Goal: Feedback & Contribution: Contribute content

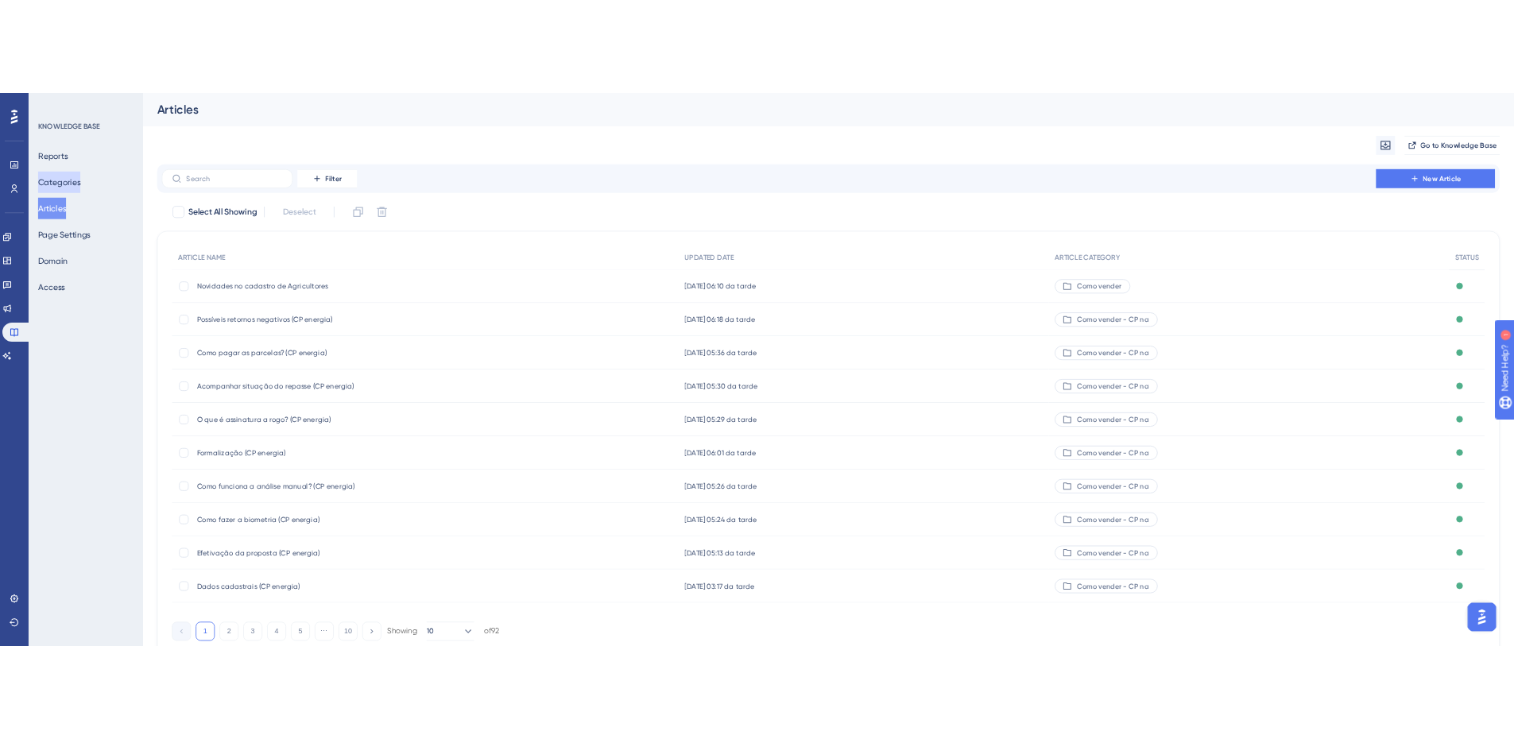
scroll to position [0, 12]
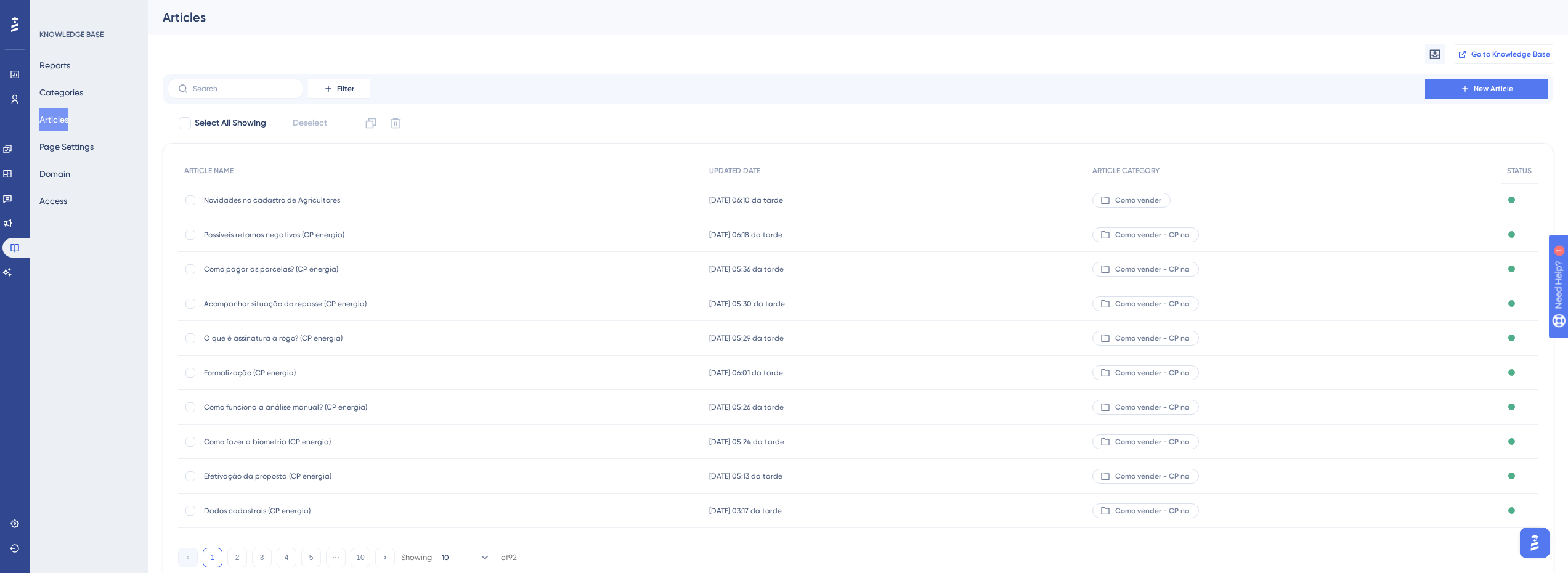
click at [1480, 55] on span "Go to Knowledge Base" at bounding box center [1511, 54] width 79 height 10
click at [1182, 94] on button "New Article" at bounding box center [1487, 88] width 123 height 19
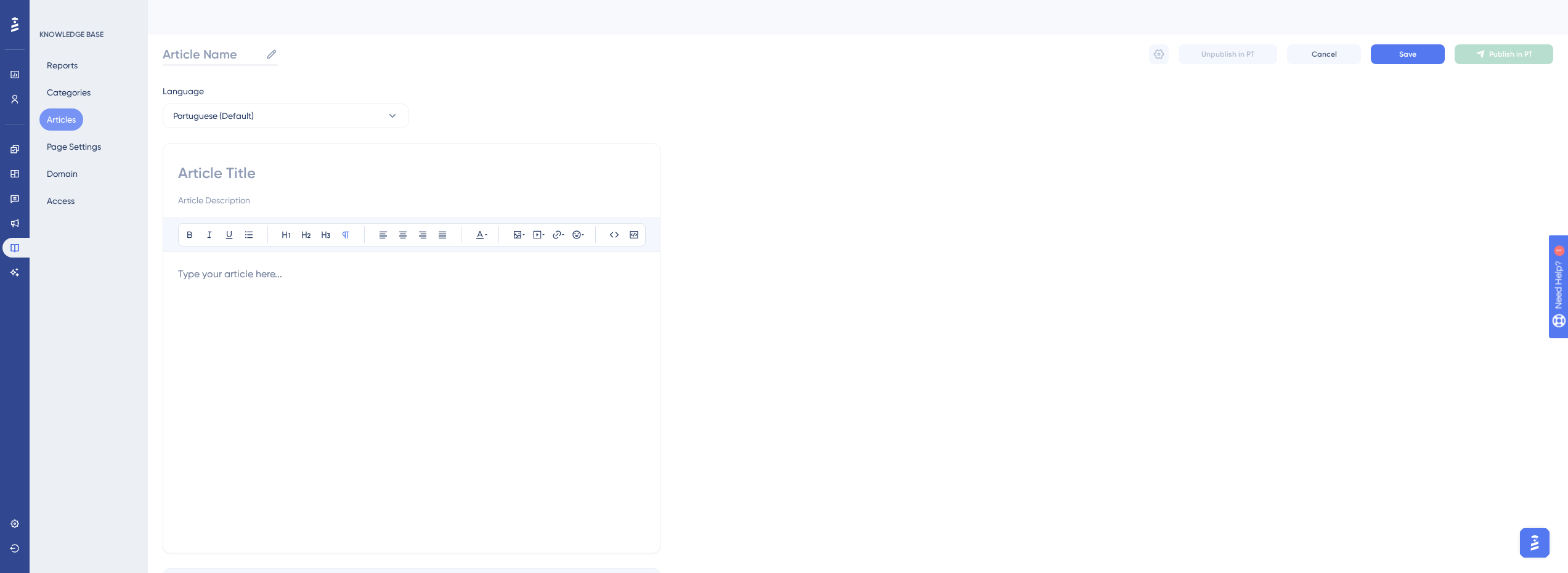
click at [198, 53] on input "Article Name" at bounding box center [212, 54] width 98 height 17
type input "Biometria na efetivação"
click at [208, 174] on input at bounding box center [412, 173] width 467 height 19
click at [231, 51] on input "Biometria na efetivação" at bounding box center [243, 54] width 161 height 17
click at [253, 166] on input at bounding box center [412, 173] width 467 height 19
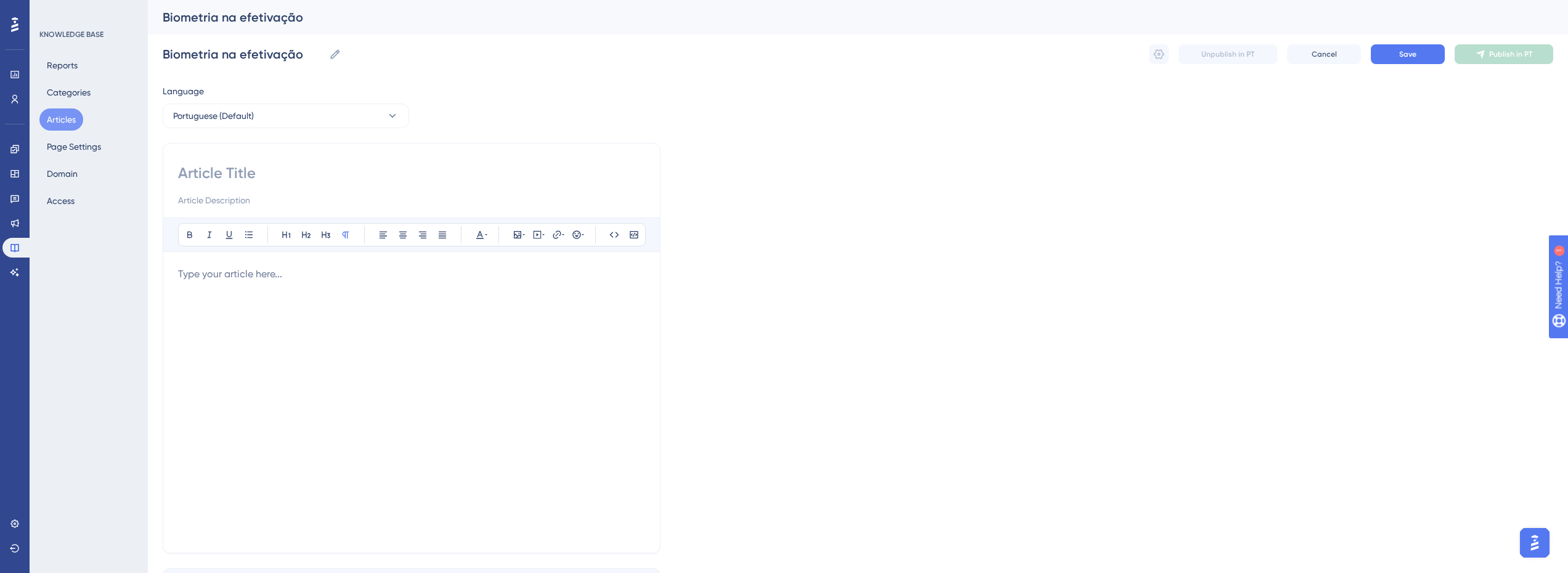
paste input "Biometria na efetivação"
type input "Biometria na efetivação"
click at [246, 201] on input at bounding box center [412, 200] width 467 height 15
paste input "Biometria na efetivação"
type input "Biometria na efetivação"
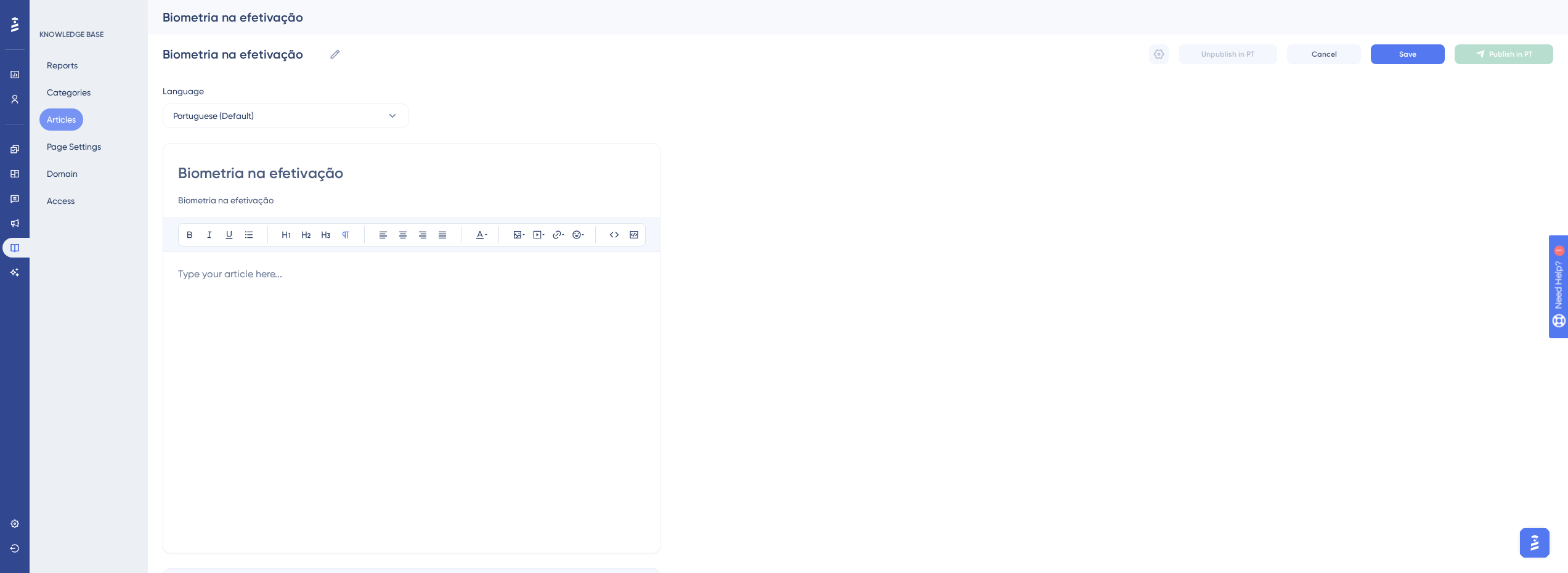
click at [247, 272] on p at bounding box center [412, 274] width 467 height 15
click at [1182, 50] on button "Save" at bounding box center [1408, 54] width 74 height 19
click at [1182, 51] on button "Save" at bounding box center [1408, 54] width 74 height 19
click at [1182, 58] on span "Publish in PT" at bounding box center [1511, 54] width 43 height 10
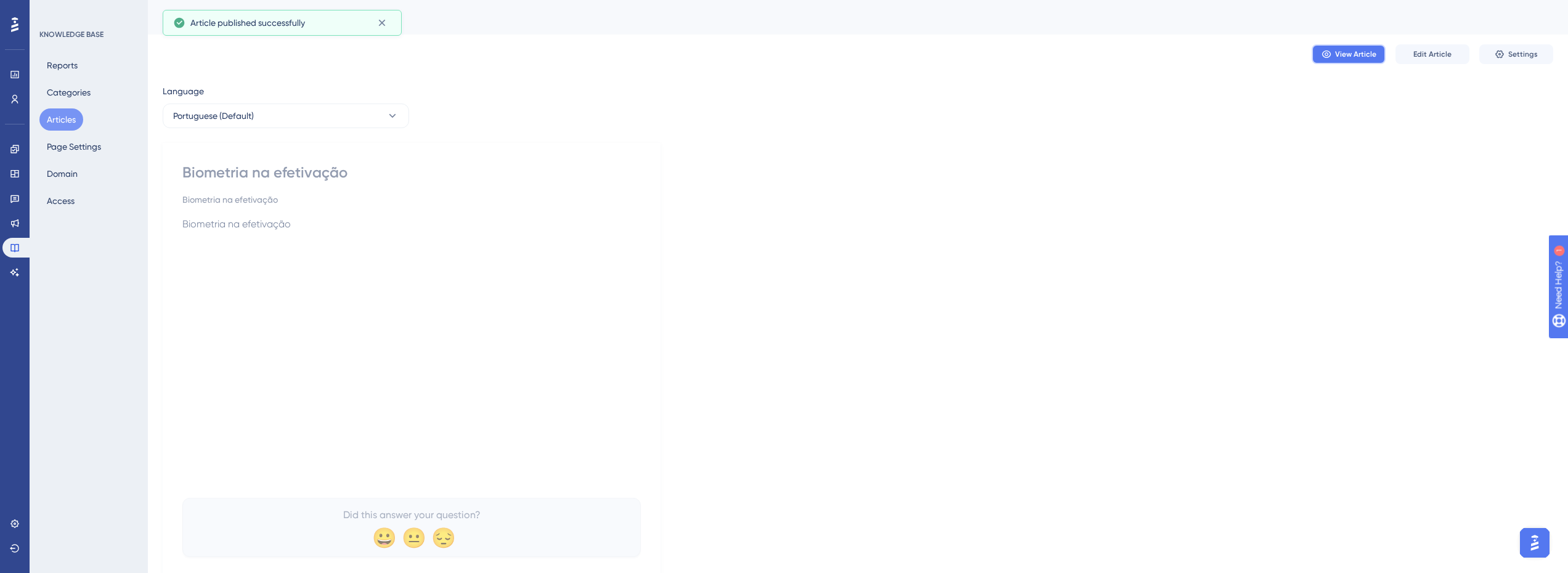
click at [1182, 58] on span "View Article" at bounding box center [1356, 54] width 41 height 10
click at [1182, 53] on button "Edit Article" at bounding box center [1432, 54] width 74 height 19
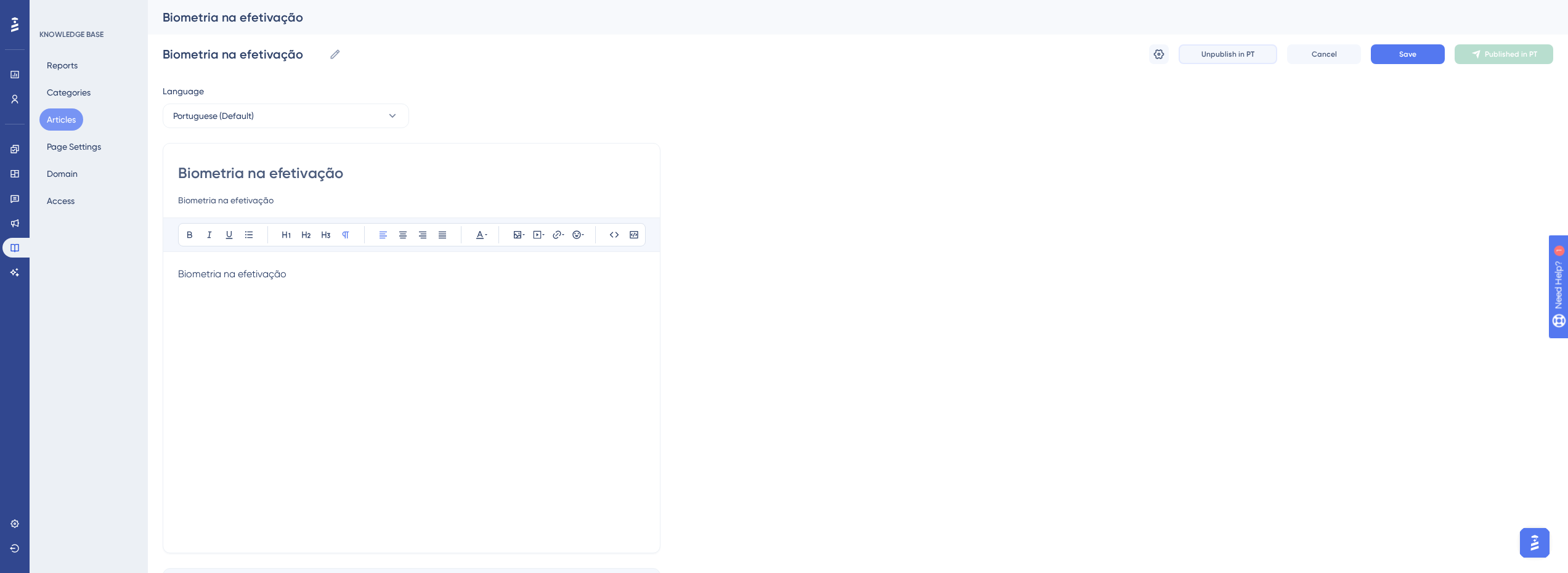
click at [1182, 54] on button "Unpublish in PT" at bounding box center [1228, 54] width 98 height 19
click at [1182, 57] on span "Publish in PT" at bounding box center [1511, 54] width 43 height 10
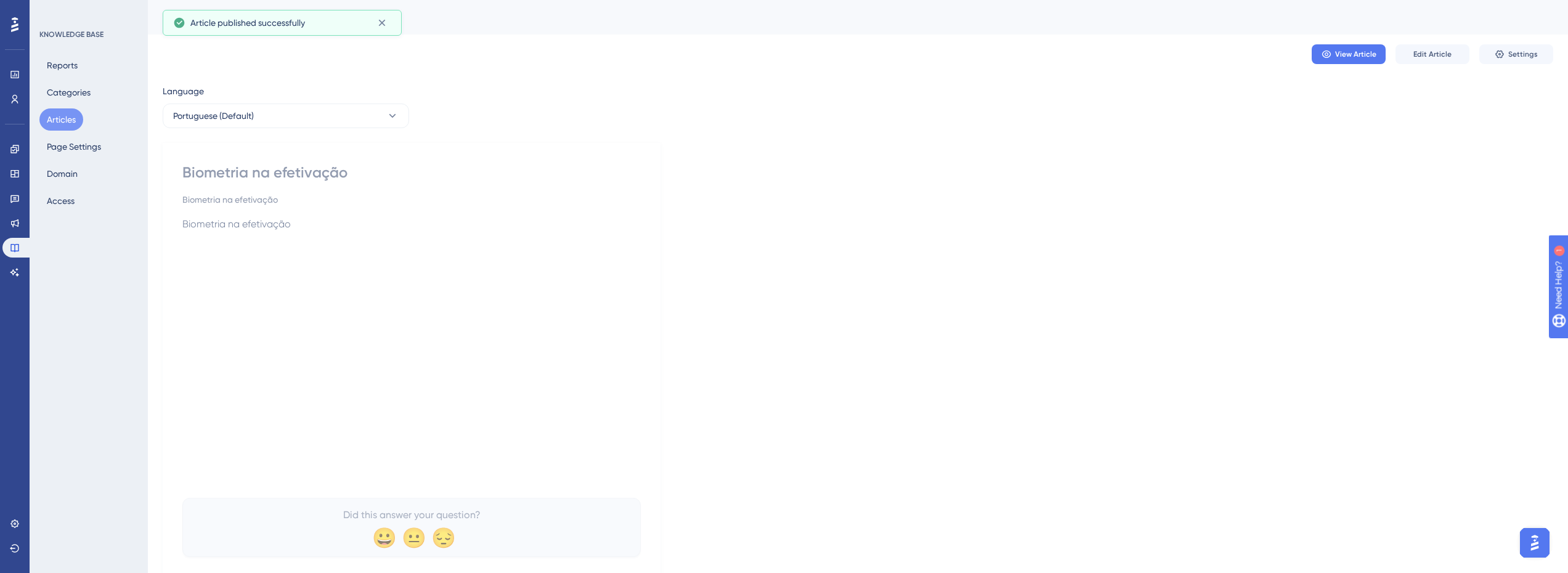
click at [1182, 50] on div "View Article Edit Article Settings" at bounding box center [858, 54] width 1391 height 40
